Goal: Task Accomplishment & Management: Use online tool/utility

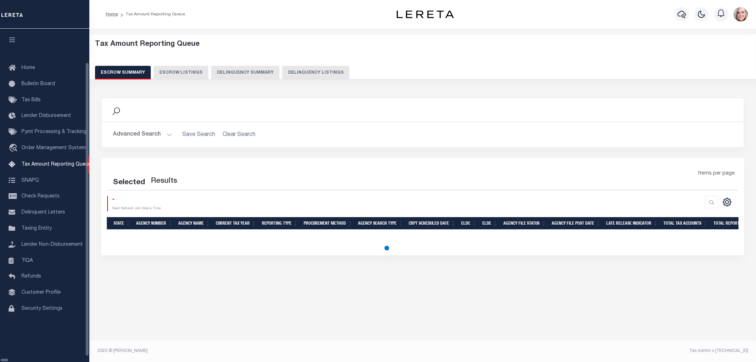
select select "100"
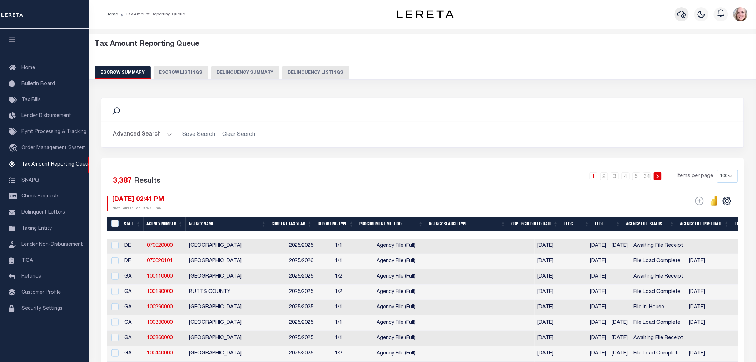
click at [679, 14] on icon "button" at bounding box center [682, 14] width 9 height 9
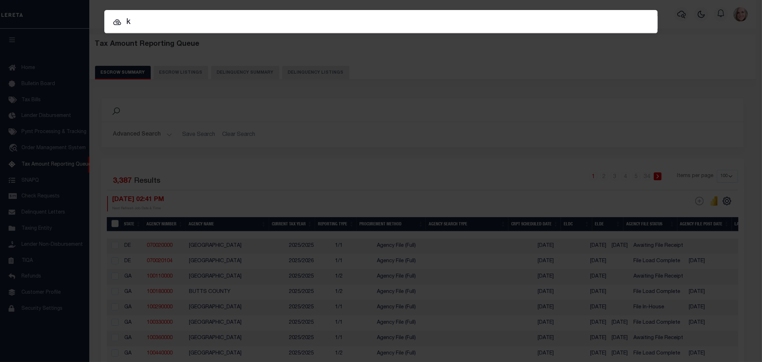
type input "k"
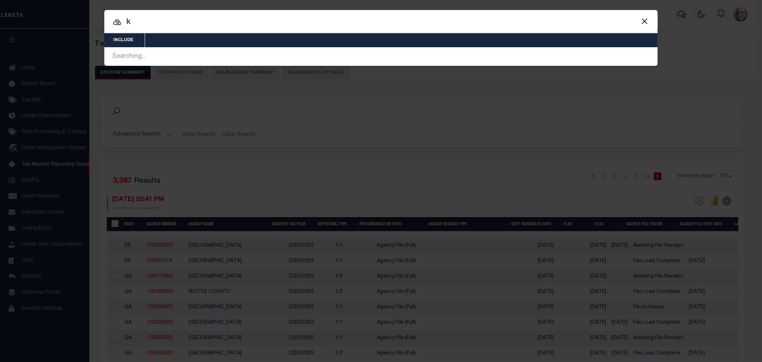
click at [191, 15] on div at bounding box center [381, 21] width 554 height 23
click at [181, 29] on div at bounding box center [381, 21] width 554 height 23
click at [180, 29] on div at bounding box center [381, 21] width 554 height 23
click at [152, 22] on input "k" at bounding box center [381, 22] width 554 height 13
click at [151, 22] on input "k" at bounding box center [381, 22] width 554 height 13
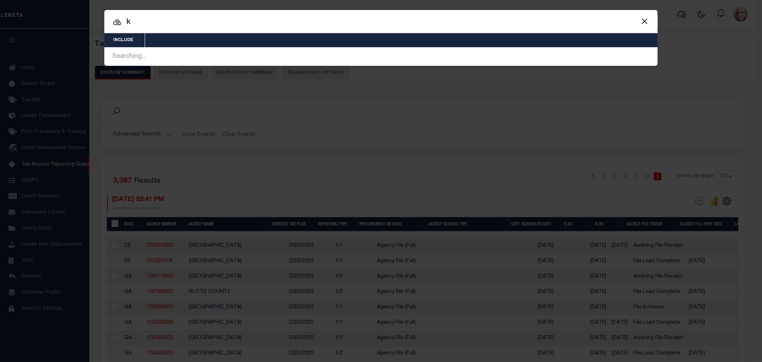
click at [149, 22] on input "k" at bounding box center [381, 22] width 554 height 13
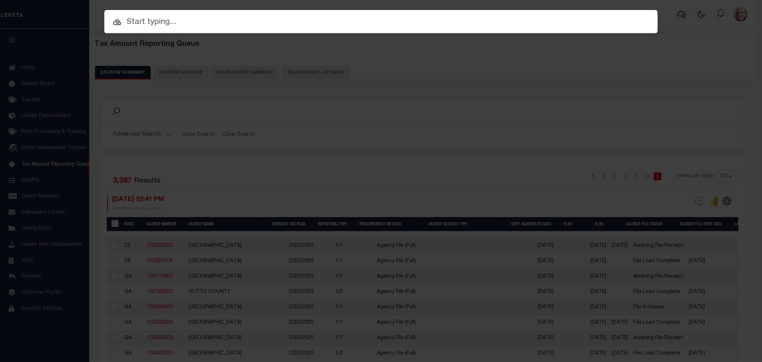
paste input "K054-0090S"
type input "K054-0090S"
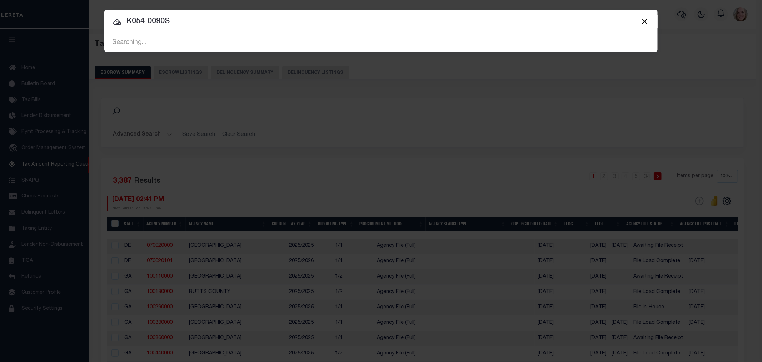
click at [216, 23] on input "K054-0090S" at bounding box center [381, 21] width 554 height 13
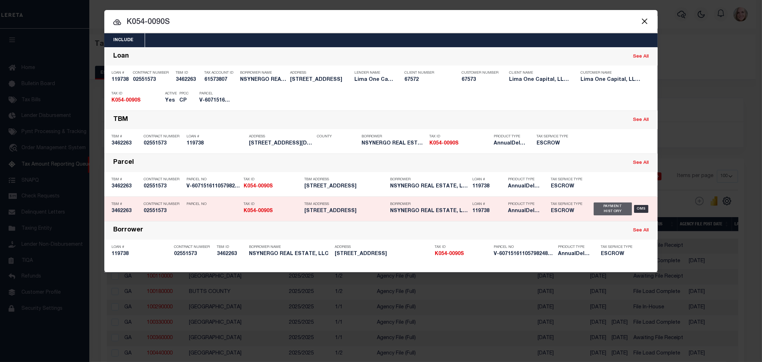
click at [617, 209] on div "Payment History" at bounding box center [613, 208] width 38 height 13
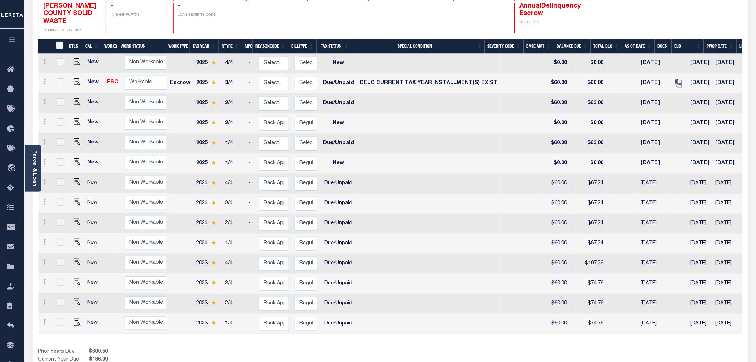
scroll to position [133, 0]
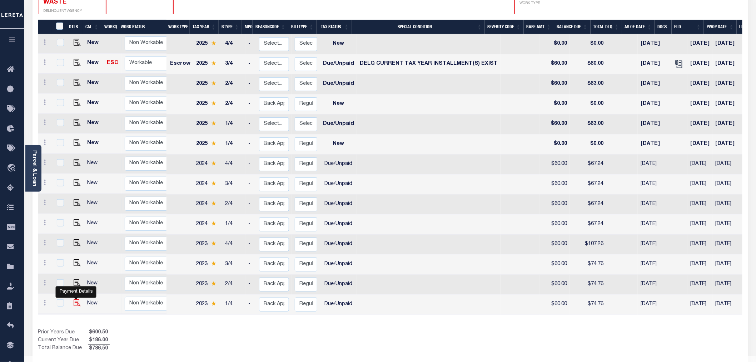
click at [75, 299] on img "" at bounding box center [77, 302] width 7 height 7
checkbox input "true"
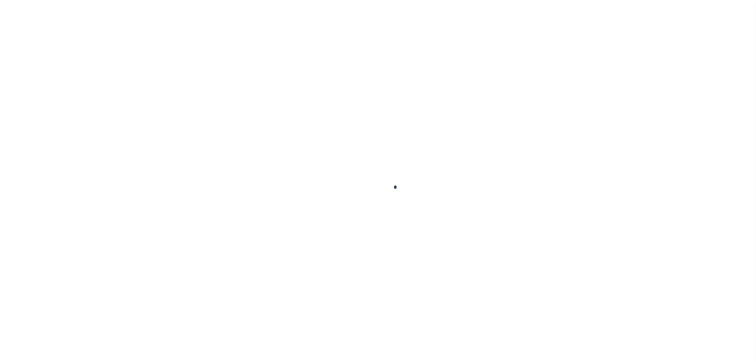
checkbox input "false"
type input "[DATE]"
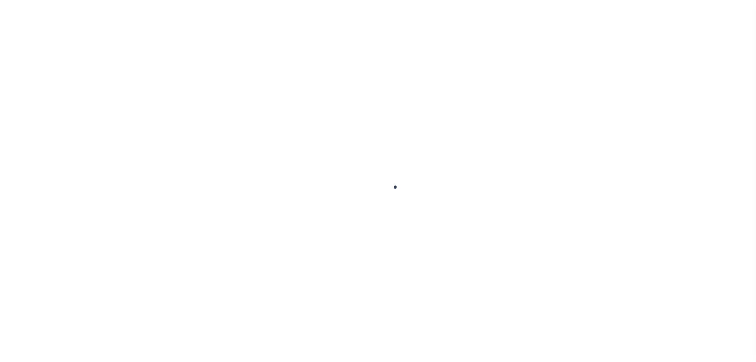
type input "[DATE]"
select select "DUE"
type input "$60"
type input "$14.76"
type input "$74.76"
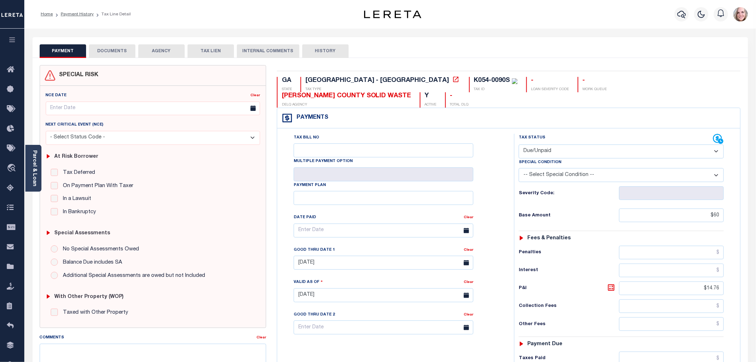
click at [566, 168] on select "-- Select Special Condition -- 3RD PARTY TAX LIEN AGENCY TAX LIEN (A.K.A Inside…" at bounding box center [621, 175] width 205 height 14
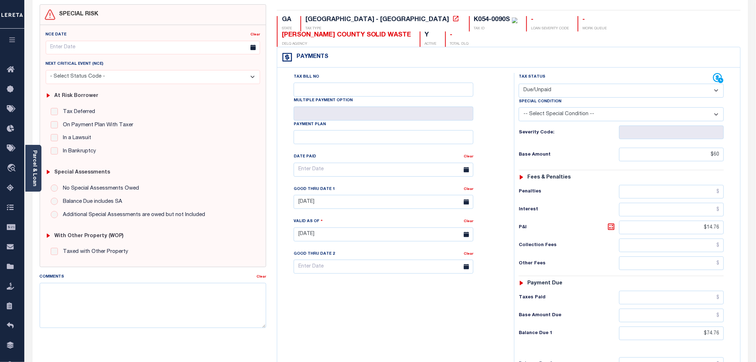
scroll to position [79, 0]
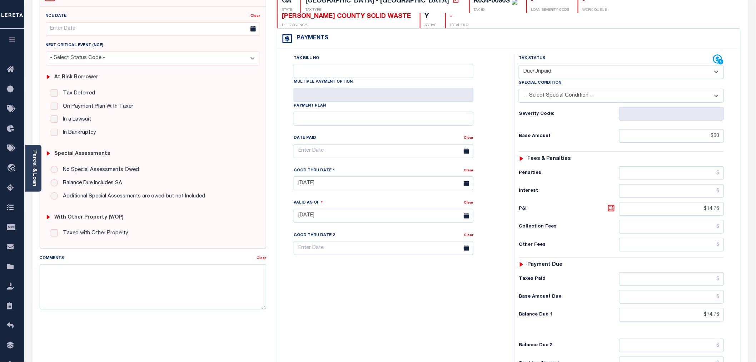
click at [568, 89] on select "-- Select Special Condition -- 3RD PARTY TAX LIEN AGENCY TAX LIEN (A.K.A Inside…" at bounding box center [621, 96] width 205 height 14
click at [413, 293] on div "Tax Bill No Multiple Payment Option Payment Plan Clear" at bounding box center [394, 212] width 230 height 316
